Goal: Task Accomplishment & Management: Manage account settings

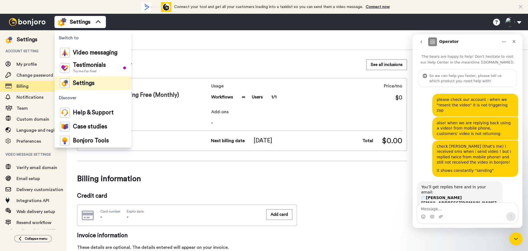
scroll to position [15, 0]
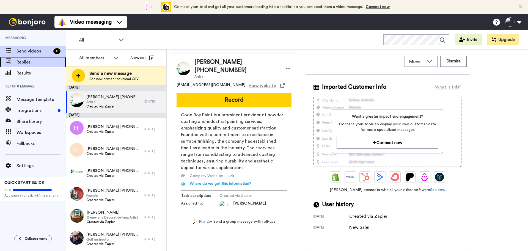
click at [20, 65] on span "Replies" at bounding box center [42, 62] width 50 height 7
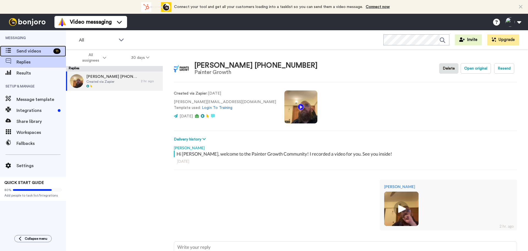
click at [25, 50] on span "Send videos" at bounding box center [34, 51] width 35 height 7
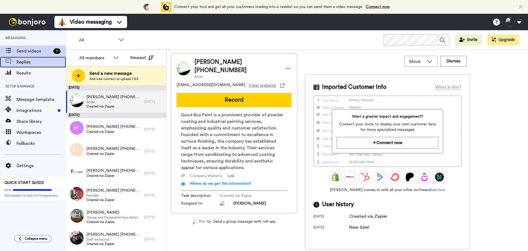
click at [25, 62] on span "Replies" at bounding box center [42, 62] width 50 height 7
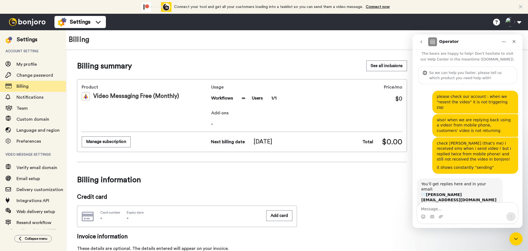
scroll to position [15, 0]
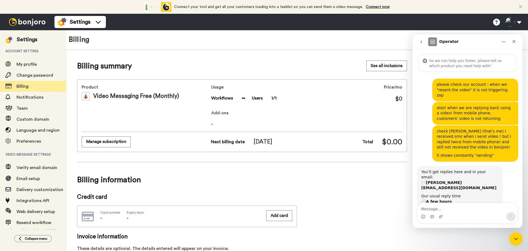
click at [446, 210] on textarea "Message…" at bounding box center [467, 207] width 101 height 9
click at [244, 100] on span "∞" at bounding box center [244, 98] width 4 height 7
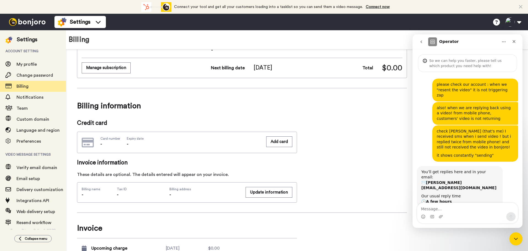
scroll to position [116, 0]
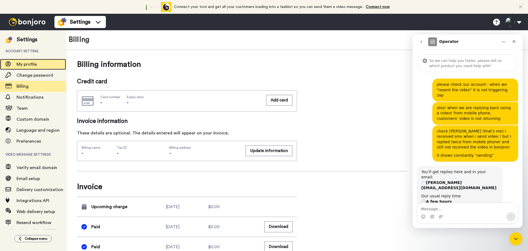
click at [30, 65] on span "My profile" at bounding box center [27, 64] width 20 height 4
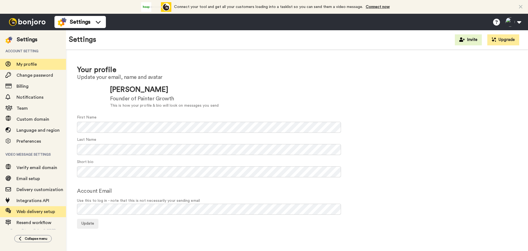
scroll to position [3, 0]
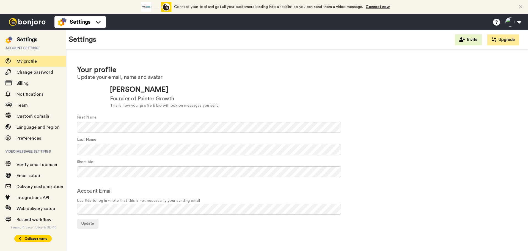
click at [31, 241] on button "Collapse menu" at bounding box center [32, 238] width 37 height 7
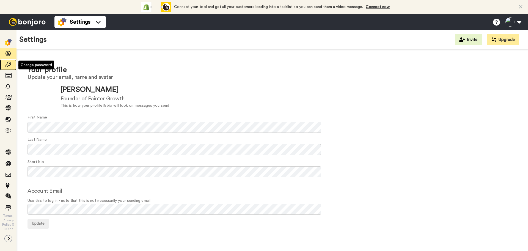
click at [5, 66] on span at bounding box center [8, 65] width 17 height 6
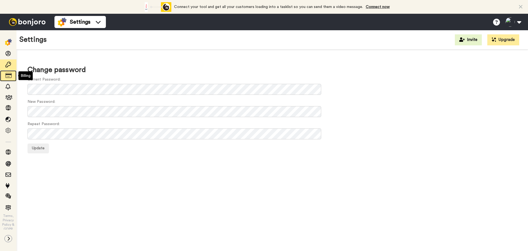
click at [8, 79] on div at bounding box center [8, 76] width 17 height 8
click at [9, 76] on icon at bounding box center [9, 76] width 6 height 6
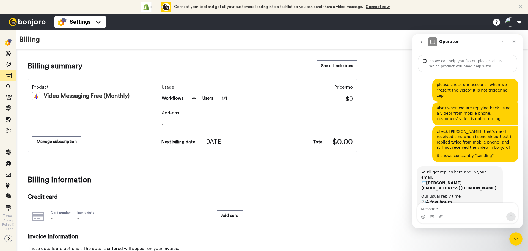
scroll to position [15, 0]
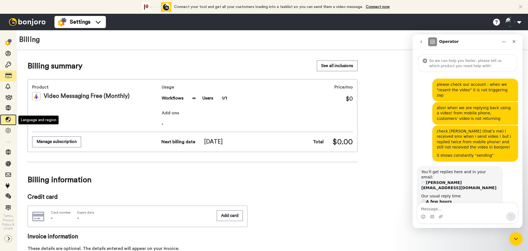
click at [10, 119] on icon at bounding box center [9, 120] width 6 height 6
click at [9, 132] on icon at bounding box center [9, 131] width 6 height 6
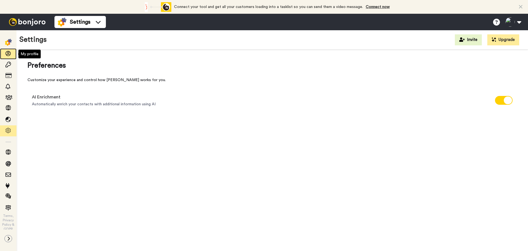
click at [10, 55] on icon at bounding box center [9, 54] width 6 height 6
click at [8, 41] on img at bounding box center [8, 42] width 7 height 7
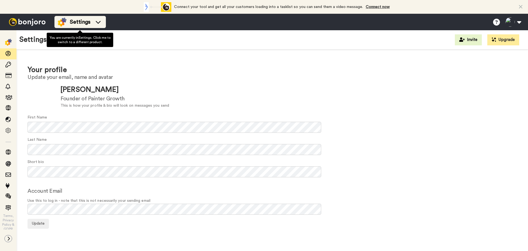
click at [80, 24] on span "Settings" at bounding box center [80, 22] width 21 height 8
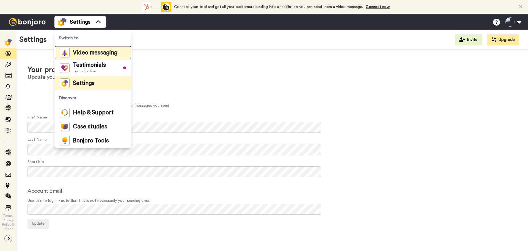
click at [78, 53] on span "Video messaging" at bounding box center [95, 53] width 45 height 6
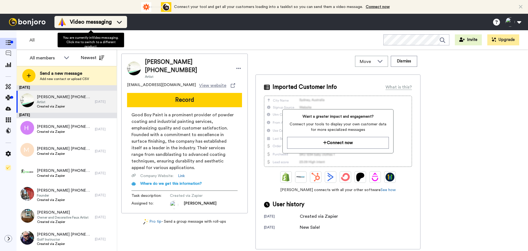
click at [75, 19] on span "Video messaging" at bounding box center [91, 22] width 42 height 8
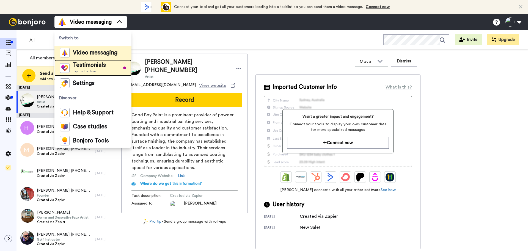
click at [86, 69] on span "Try me for free!" at bounding box center [89, 71] width 33 height 4
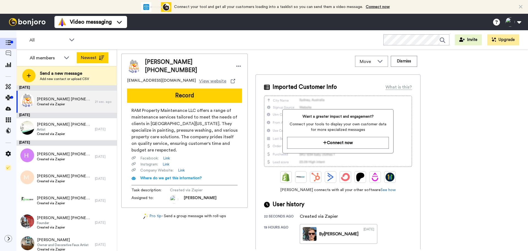
click at [95, 58] on button "Newest" at bounding box center [93, 57] width 32 height 11
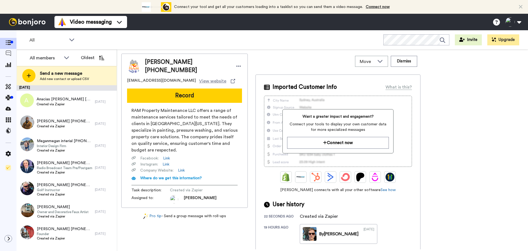
click at [95, 58] on button "Oldest" at bounding box center [93, 57] width 32 height 11
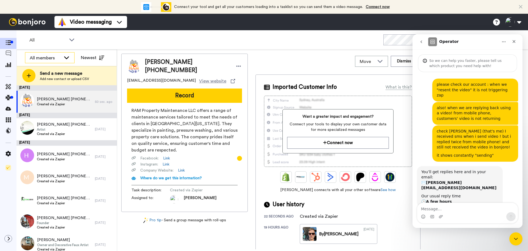
click at [49, 60] on div "All members" at bounding box center [45, 58] width 31 height 7
click at [48, 76] on span "[PERSON_NAME]" at bounding box center [44, 79] width 39 height 6
click at [54, 56] on div "Mike Gore-Hickman" at bounding box center [45, 58] width 31 height 7
click at [51, 67] on span "All members" at bounding box center [39, 70] width 28 height 6
click at [56, 107] on div "Robyn +14073837394 Created via Zapier" at bounding box center [56, 102] width 78 height 22
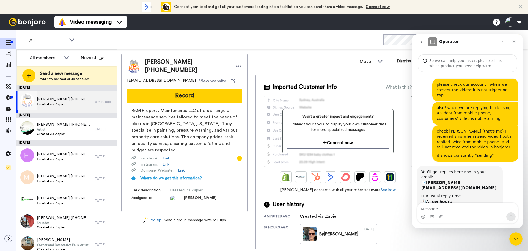
click at [75, 99] on div "Robyn +14073837394 Created via Zapier" at bounding box center [56, 102] width 78 height 22
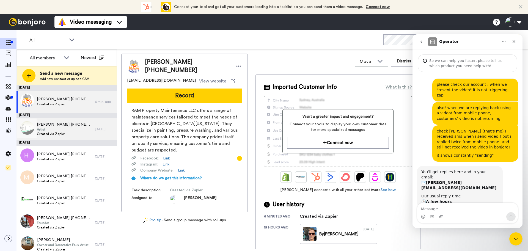
click at [67, 131] on span "Artist" at bounding box center [64, 129] width 55 height 4
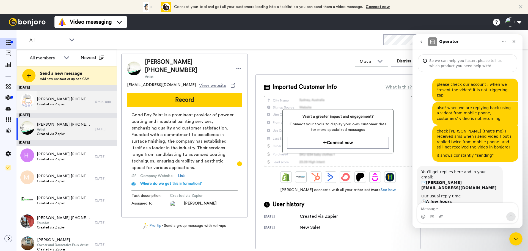
click at [76, 107] on div "Robyn +14073837394 Created via Zapier" at bounding box center [56, 102] width 78 height 22
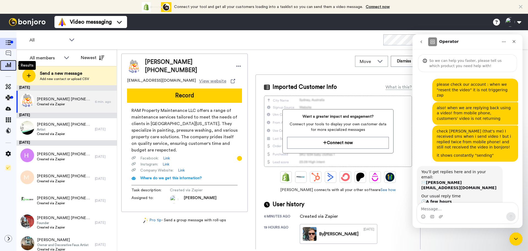
click at [8, 63] on icon at bounding box center [9, 64] width 6 height 5
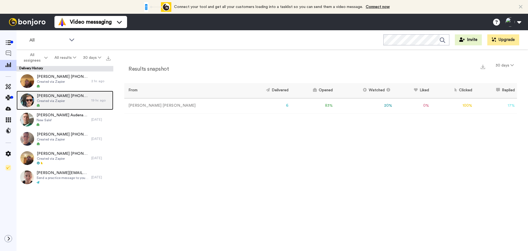
click at [62, 102] on span "Created via Zapier" at bounding box center [63, 101] width 52 height 4
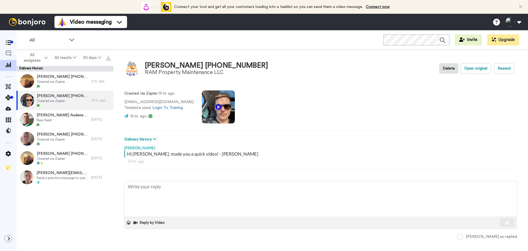
drag, startPoint x: 199, startPoint y: 153, endPoint x: 192, endPoint y: 153, distance: 6.9
click at [199, 153] on div "Hi Robyn, made you a quick video! - Mike" at bounding box center [321, 154] width 389 height 7
click at [155, 139] on icon at bounding box center [154, 139] width 3 height 4
type textarea "x"
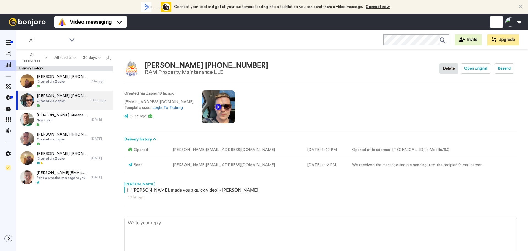
click at [496, 26] on li "Help docs" at bounding box center [496, 22] width 12 height 12
type textarea "x"
click at [24, 24] on img at bounding box center [27, 22] width 41 height 8
click at [15, 23] on img at bounding box center [27, 22] width 41 height 8
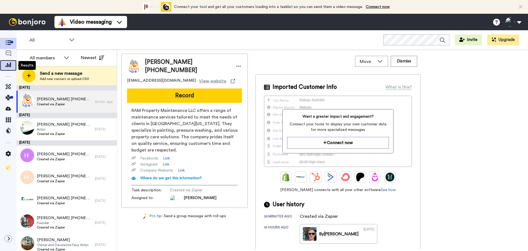
click at [10, 63] on icon at bounding box center [9, 64] width 6 height 5
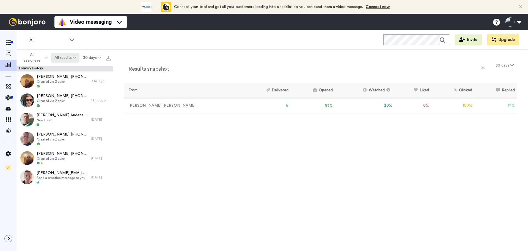
click at [68, 59] on button "All results" at bounding box center [65, 58] width 29 height 10
click at [204, 157] on div "Results snapshot 30 days From Delivered Opened Watched Liked Clicked Replied Fa…" at bounding box center [320, 152] width 415 height 204
click at [8, 42] on icon at bounding box center [9, 42] width 6 height 5
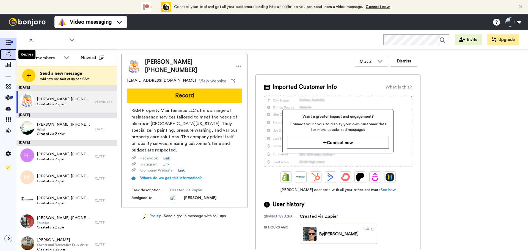
click at [10, 57] on span at bounding box center [8, 55] width 17 height 6
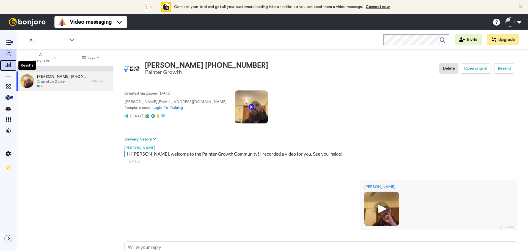
click at [8, 65] on icon at bounding box center [9, 64] width 6 height 5
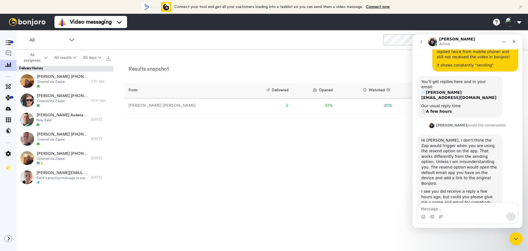
scroll to position [112, 0]
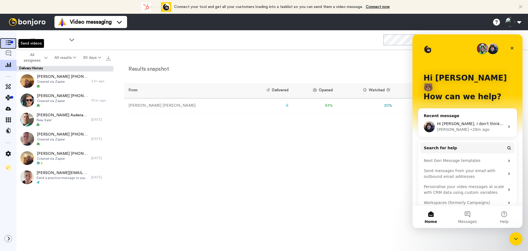
click at [10, 43] on icon at bounding box center [9, 42] width 6 height 5
